Goal: Task Accomplishment & Management: Use online tool/utility

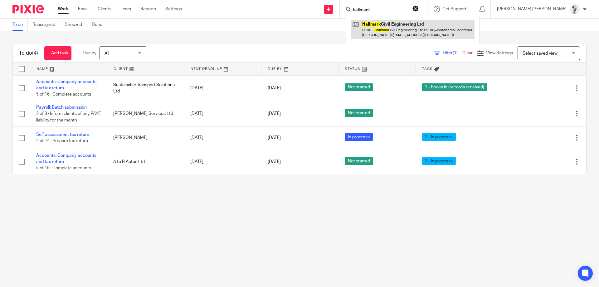
type input "hallmark"
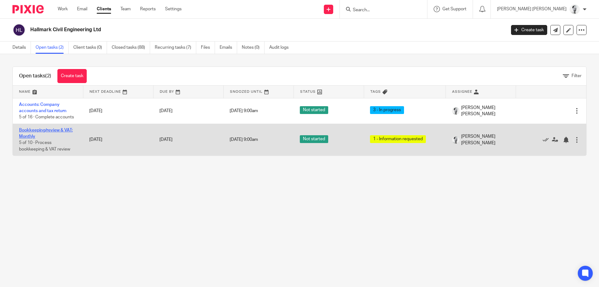
click at [46, 131] on link "Bookkeeping/review & VAT: Monthly" at bounding box center [46, 133] width 54 height 11
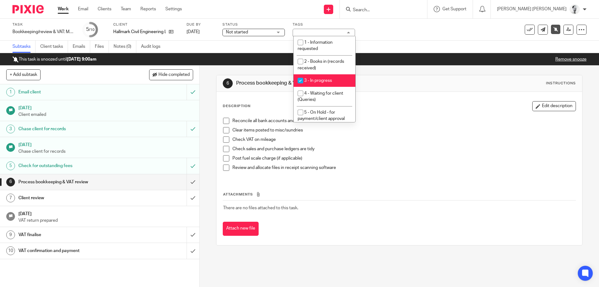
drag, startPoint x: 431, startPoint y: 85, endPoint x: 433, endPoint y: 171, distance: 86.4
click at [432, 87] on div "6 Process bookkeeping & VAT review Instructions" at bounding box center [399, 83] width 353 height 10
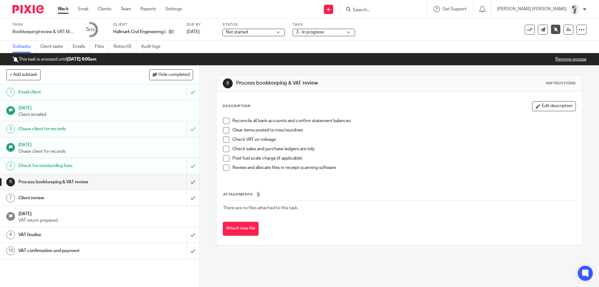
click at [581, 56] on p "Remove snooze" at bounding box center [570, 59] width 31 height 6
click at [579, 61] on link "Remove snooze" at bounding box center [570, 59] width 31 height 4
